Goal: Information Seeking & Learning: Check status

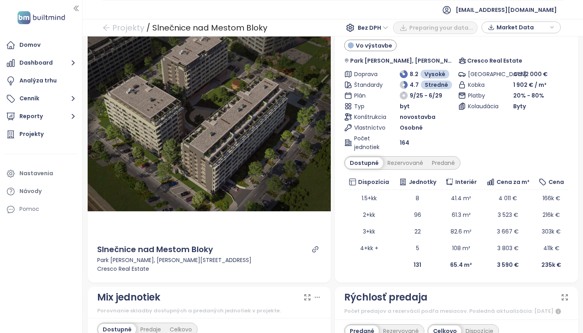
scroll to position [44, 0]
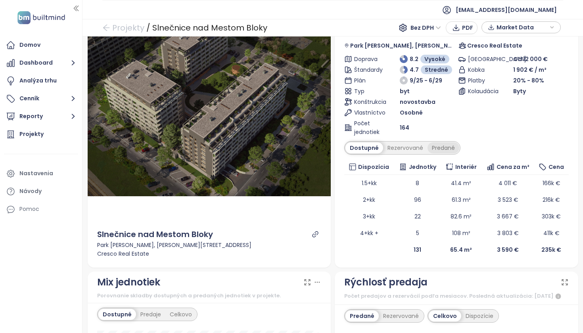
click at [441, 151] on div "Predané" at bounding box center [443, 147] width 32 height 11
click at [403, 150] on div "Rezervované" at bounding box center [403, 147] width 44 height 11
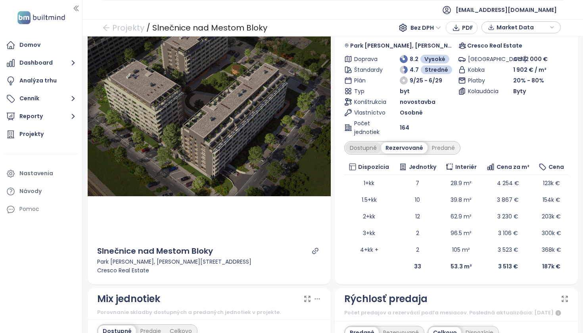
click at [366, 148] on div "Dostupné" at bounding box center [363, 147] width 36 height 11
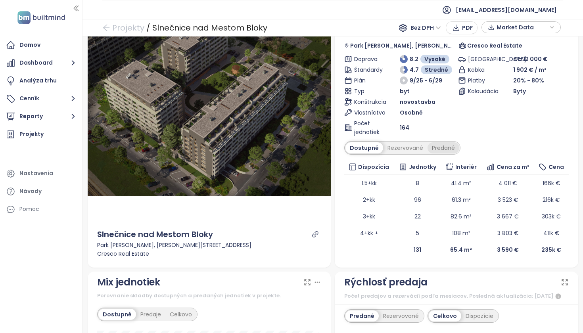
click at [444, 147] on div "Predané" at bounding box center [443, 147] width 32 height 11
click at [403, 152] on div "Rezervované" at bounding box center [403, 147] width 44 height 11
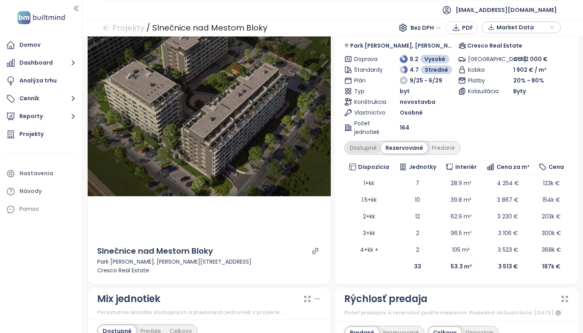
click at [364, 149] on div "Dostupné" at bounding box center [363, 147] width 36 height 11
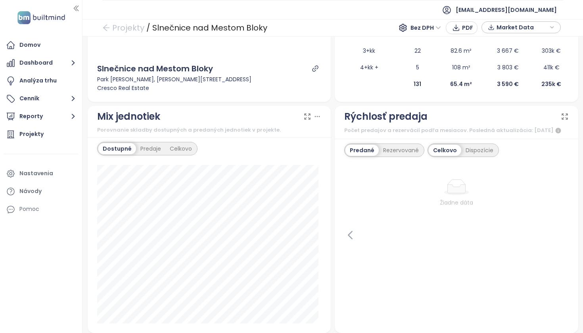
scroll to position [226, 0]
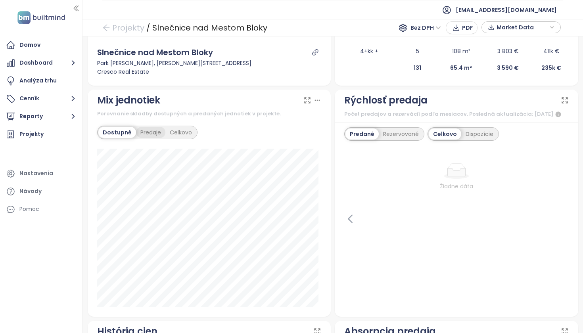
click at [150, 131] on div "Predaje" at bounding box center [150, 132] width 29 height 11
click at [125, 131] on div "Dostupné" at bounding box center [116, 132] width 36 height 11
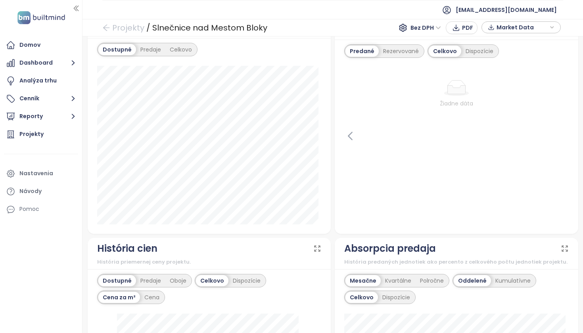
scroll to position [233, 0]
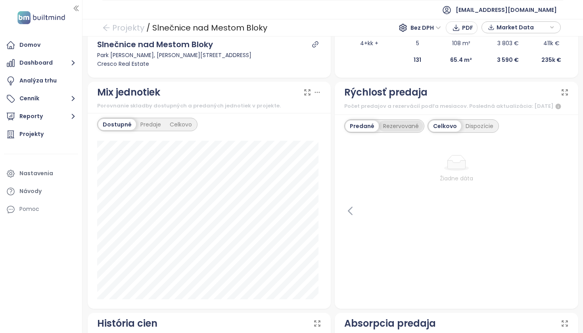
click at [394, 128] on div "Rezervované" at bounding box center [401, 125] width 44 height 11
click at [353, 132] on div "Predané" at bounding box center [361, 125] width 32 height 11
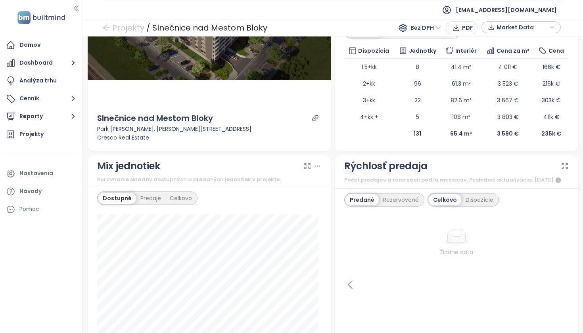
scroll to position [0, 0]
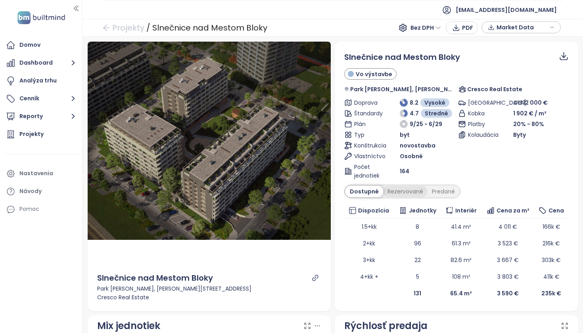
click at [409, 193] on div "Rezervované" at bounding box center [405, 191] width 44 height 11
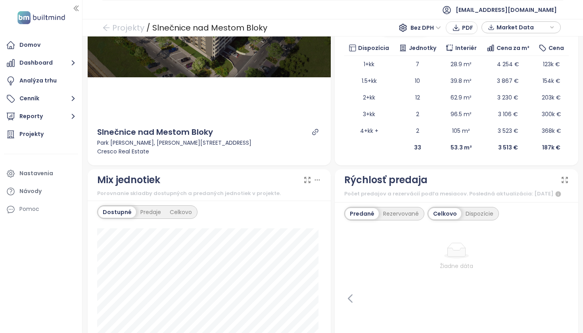
scroll to position [224, 0]
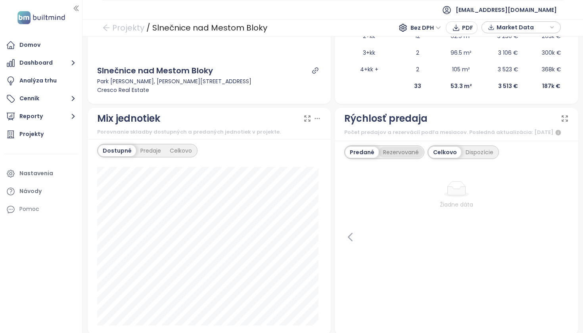
click at [405, 158] on div "Rezervované" at bounding box center [401, 152] width 44 height 11
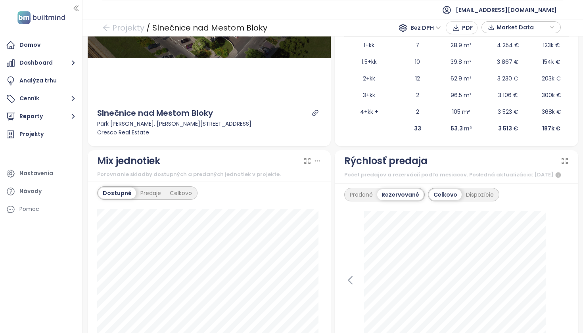
scroll to position [107, 0]
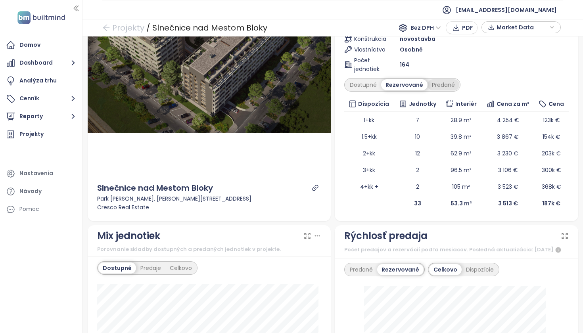
click at [437, 84] on div "Predané" at bounding box center [443, 84] width 32 height 11
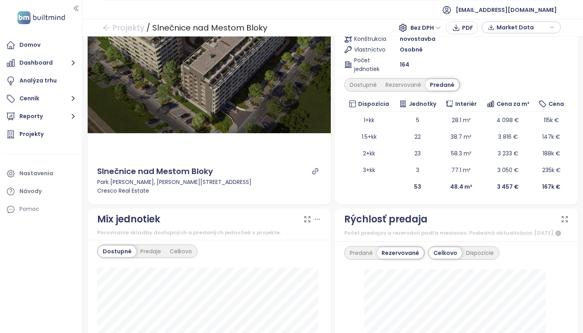
scroll to position [0, 0]
